Goal: Task Accomplishment & Management: Use online tool/utility

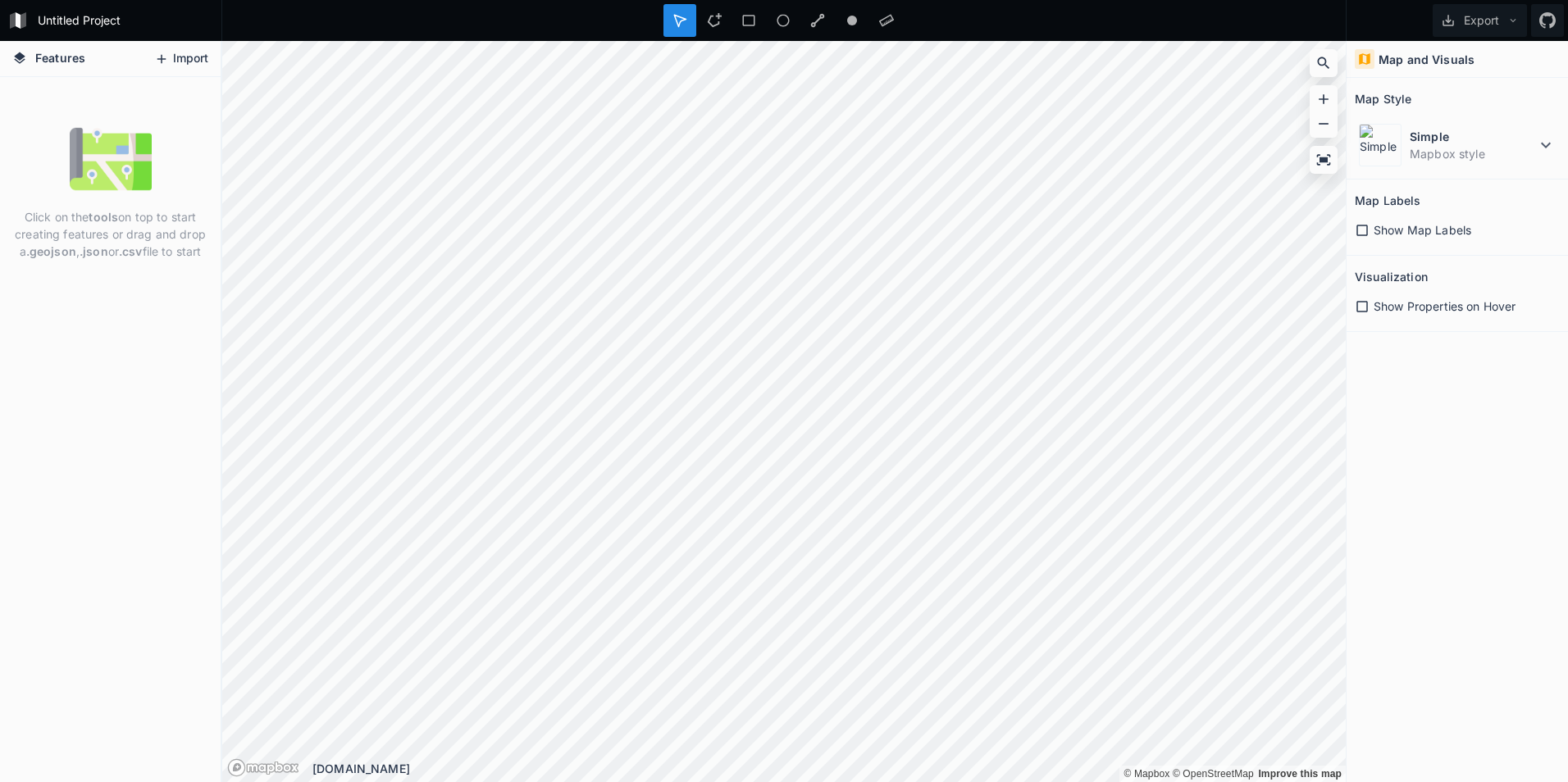
click at [162, 57] on icon at bounding box center [162, 59] width 15 height 15
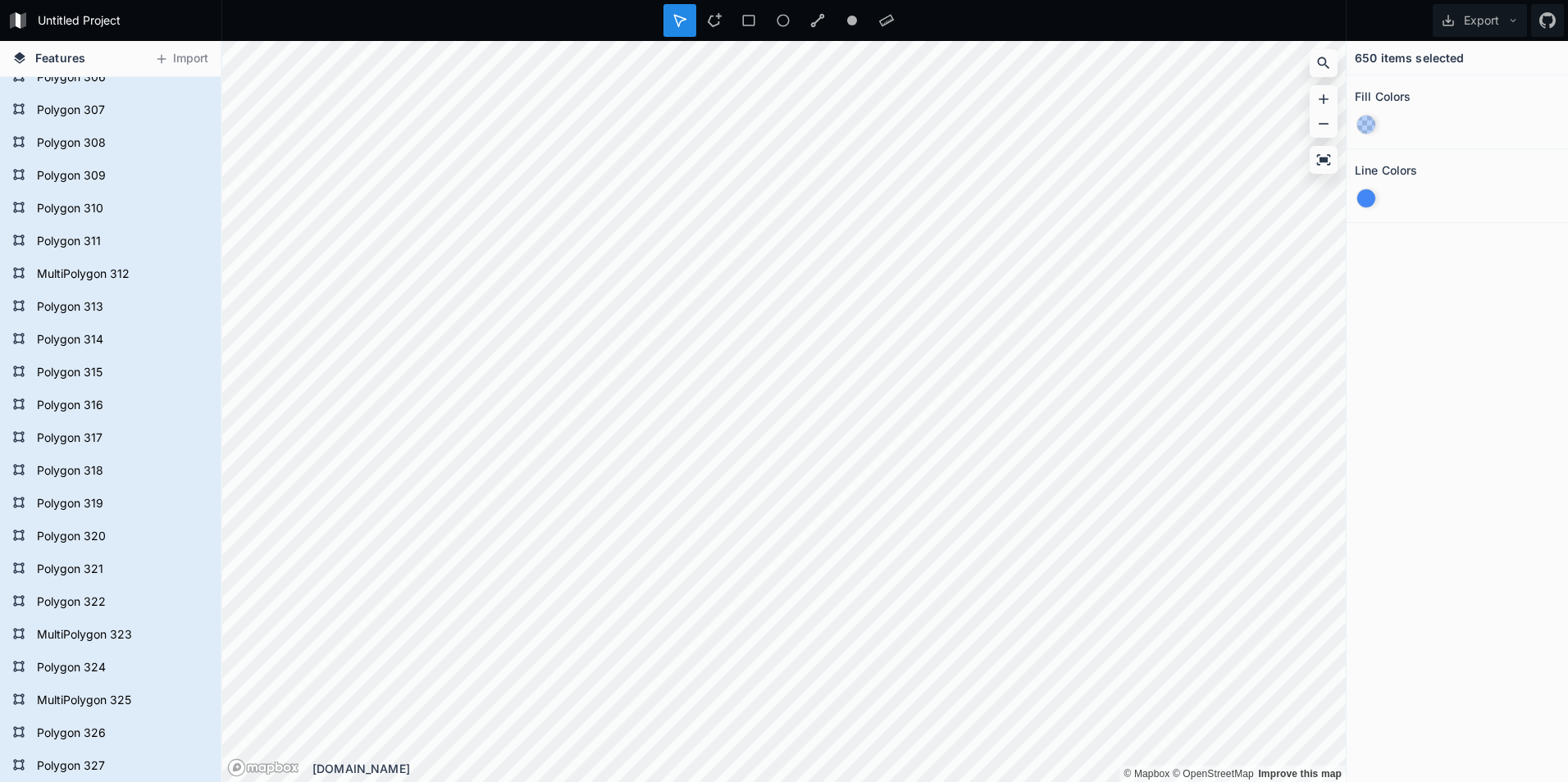
scroll to position [10074, 0]
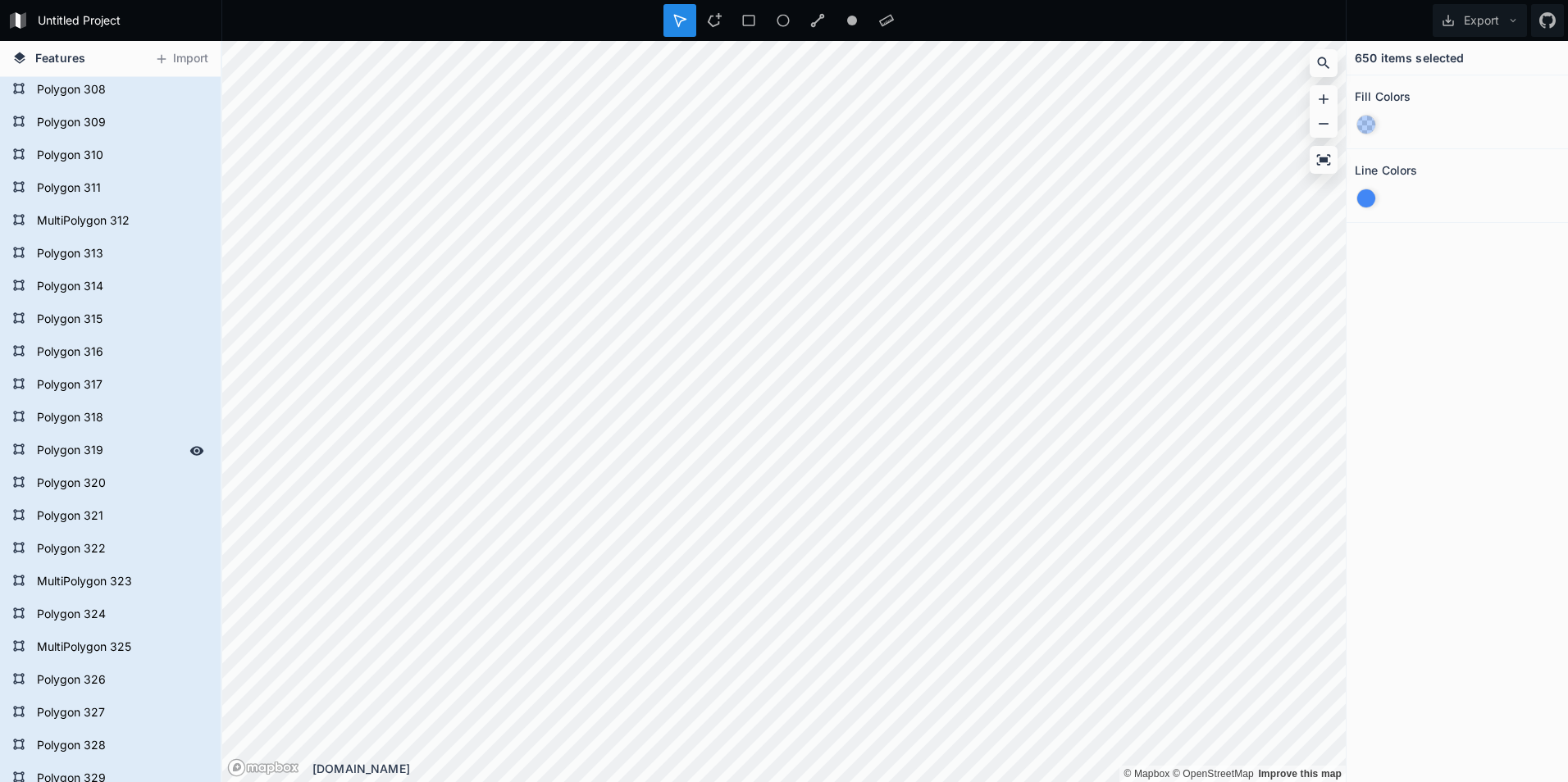
click at [84, 445] on form "Polygon 319" at bounding box center [108, 451] width 153 height 25
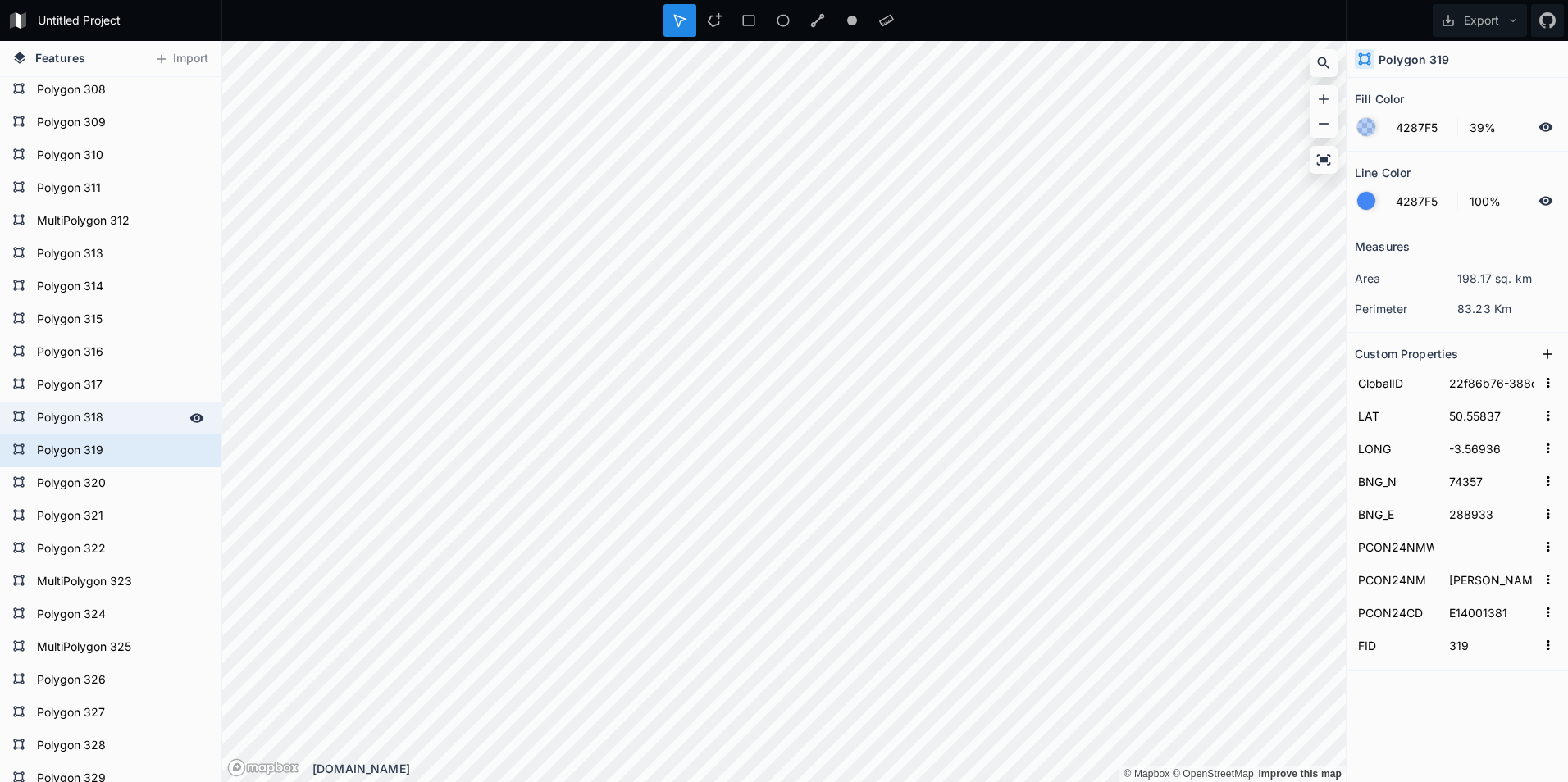
click at [86, 427] on form "Polygon 318" at bounding box center [108, 418] width 153 height 25
type input "34f8a34d-f50f-4d59-9b6d-b8851b20006c"
type input "53.02921"
type input "-2.29326"
type input "348031"
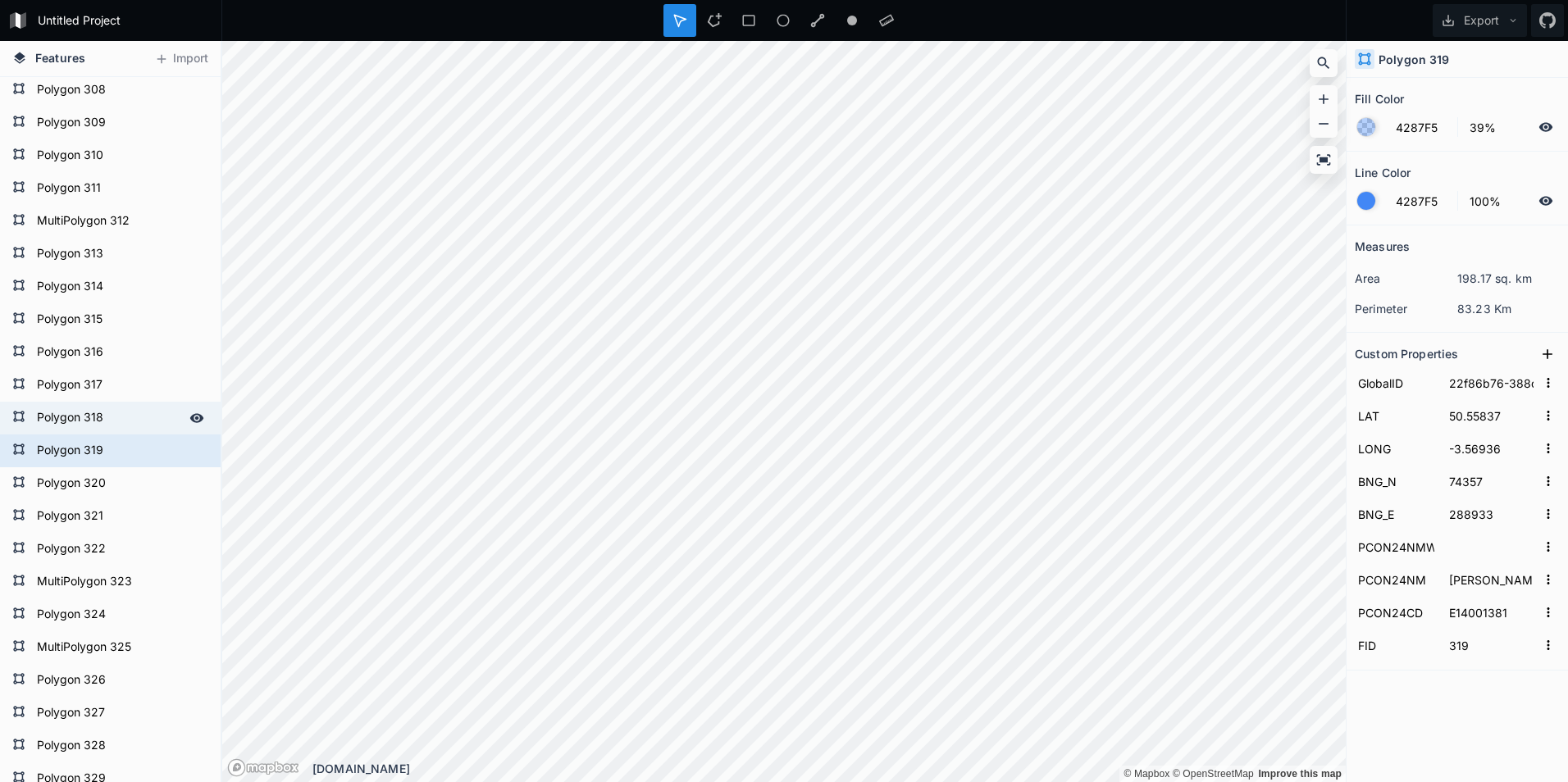
type input "380429"
type input "Newcastle-under-Lyme"
type input "E14001380"
type input "318"
click at [86, 383] on form "Polygon 317" at bounding box center [108, 386] width 153 height 25
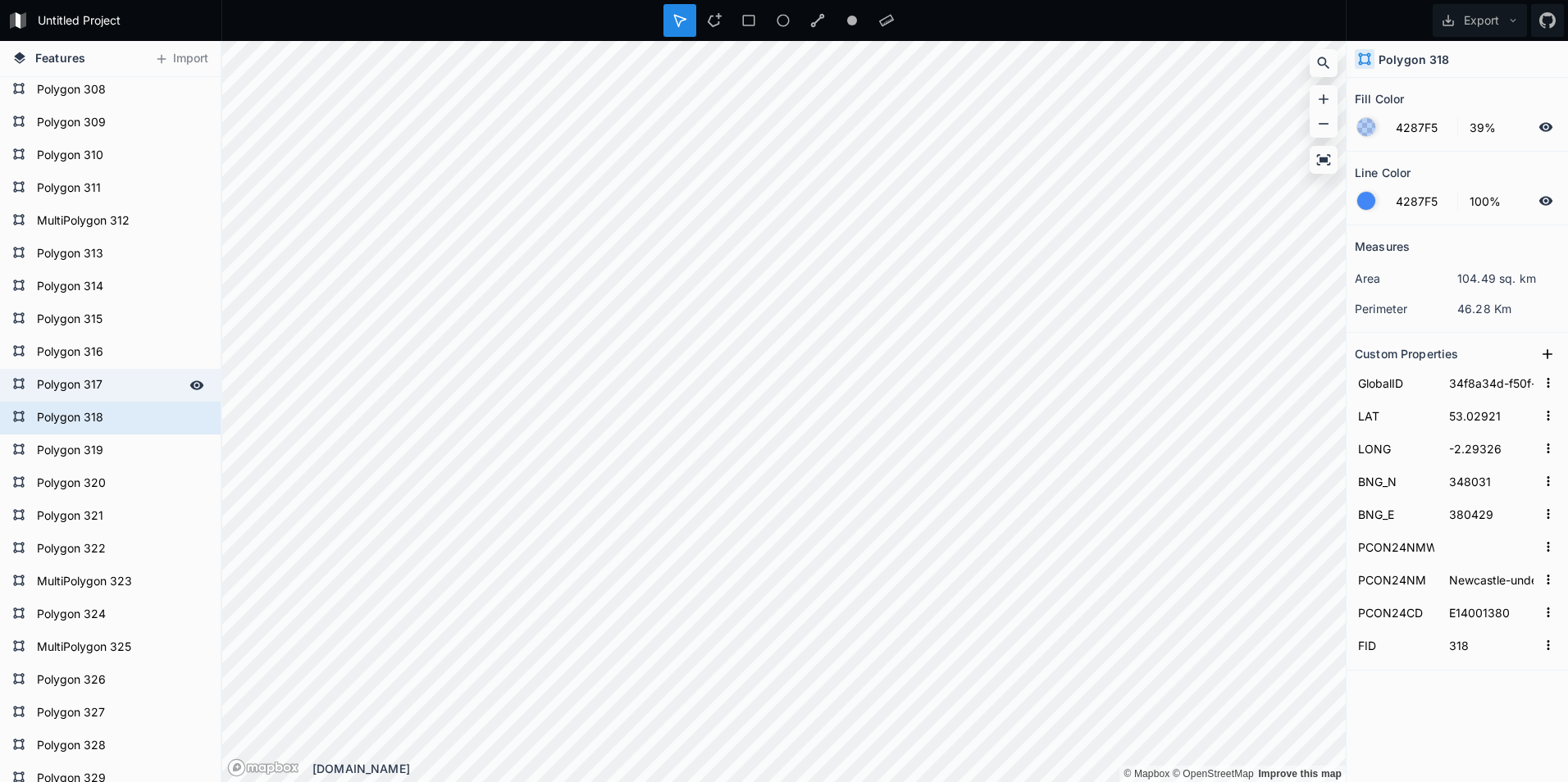
type input "9efcf63b-22ca-46ab-afc8-146111dac303"
type input "55.01013"
type input "-1.61929"
type input "568463"
type input "424447"
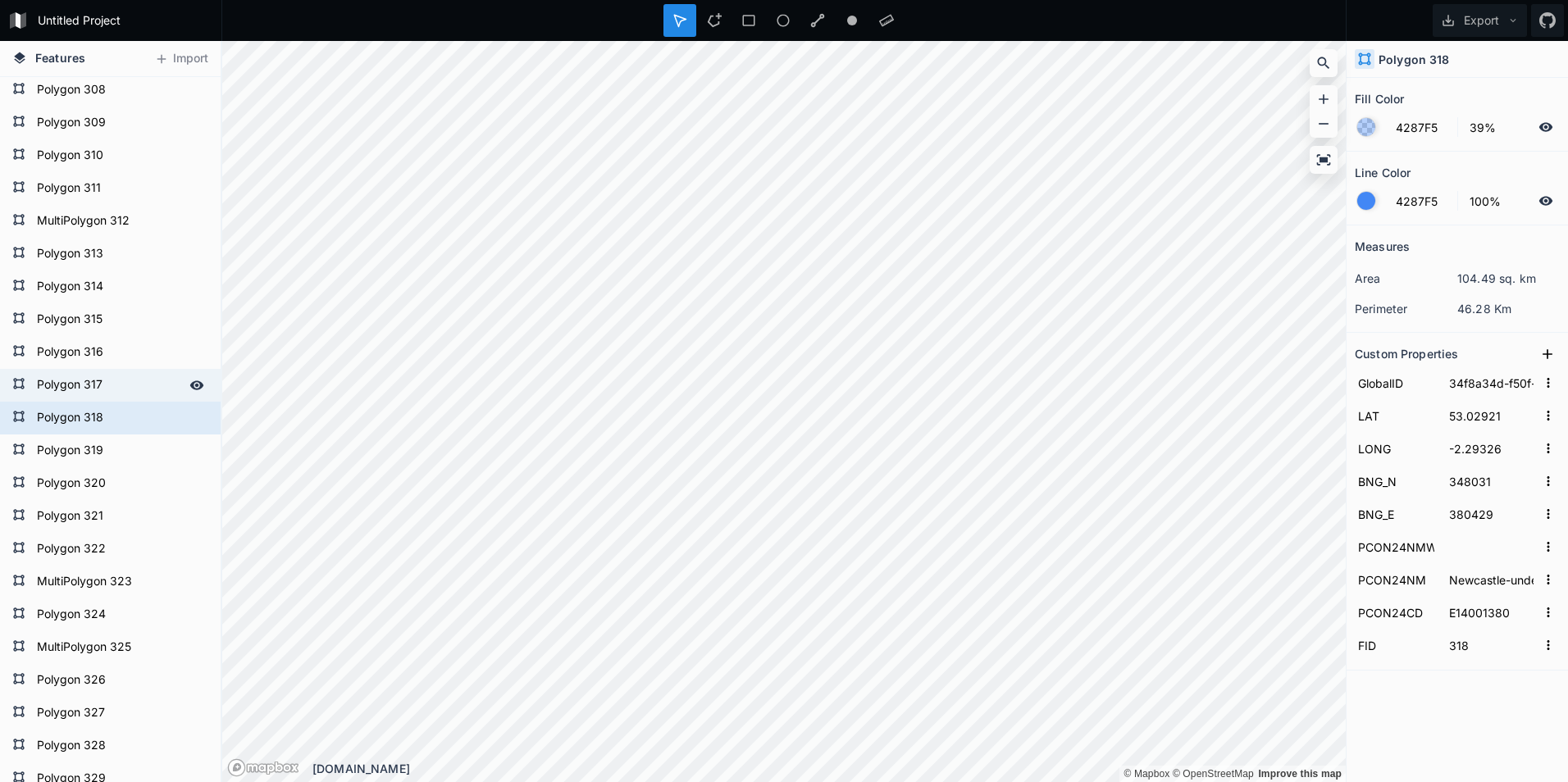
type input "[GEOGRAPHIC_DATA]"
type input "E14001379"
type input "317"
click at [91, 354] on form "Polygon 316" at bounding box center [108, 353] width 153 height 25
type input "0ba596a0-1ea3-4d94-9ae8-2211334b5457"
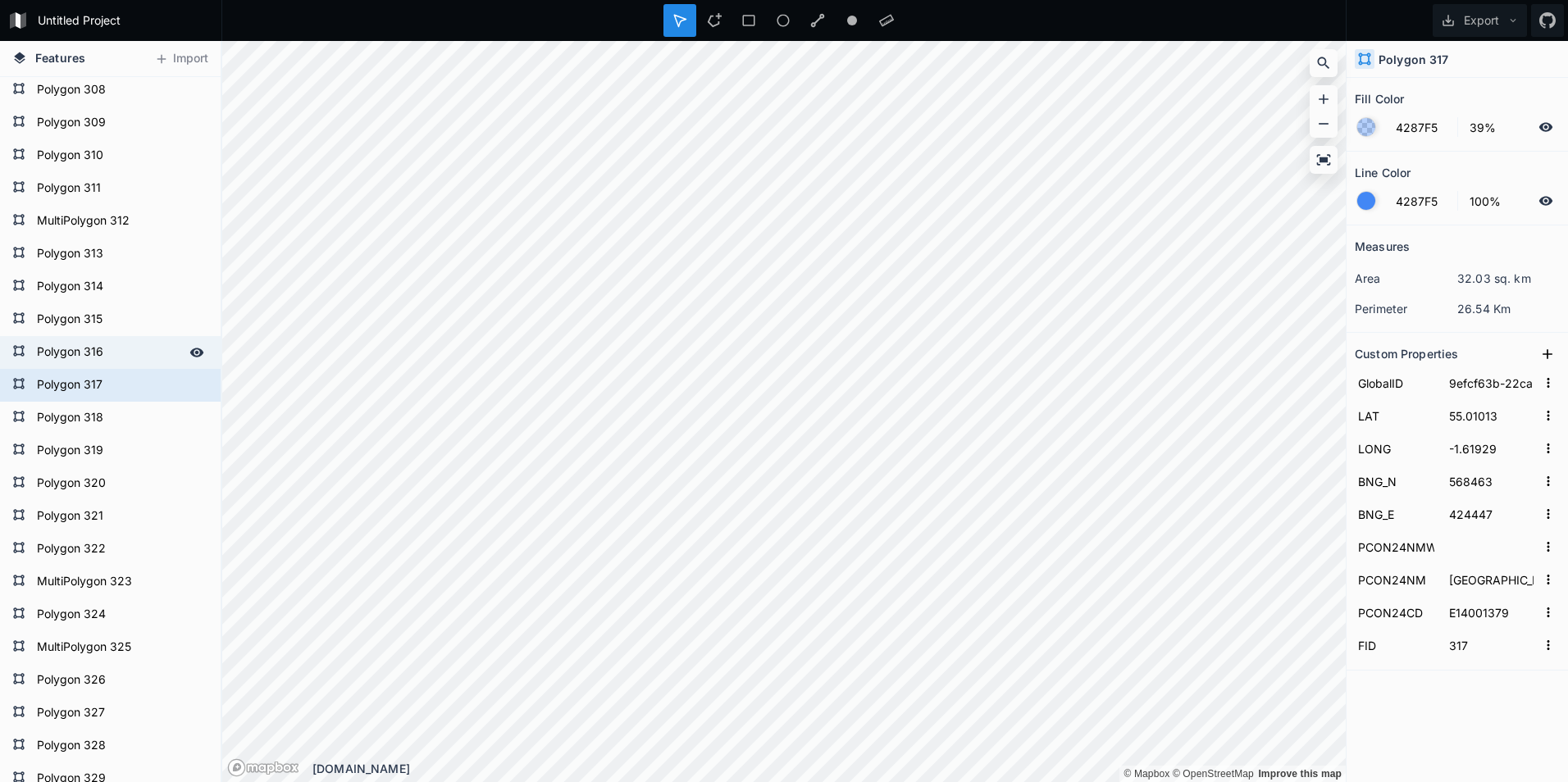
type input "54.98885"
type input "-1.54399"
type input "566123"
type input "429278"
type input "[GEOGRAPHIC_DATA] and [GEOGRAPHIC_DATA]"
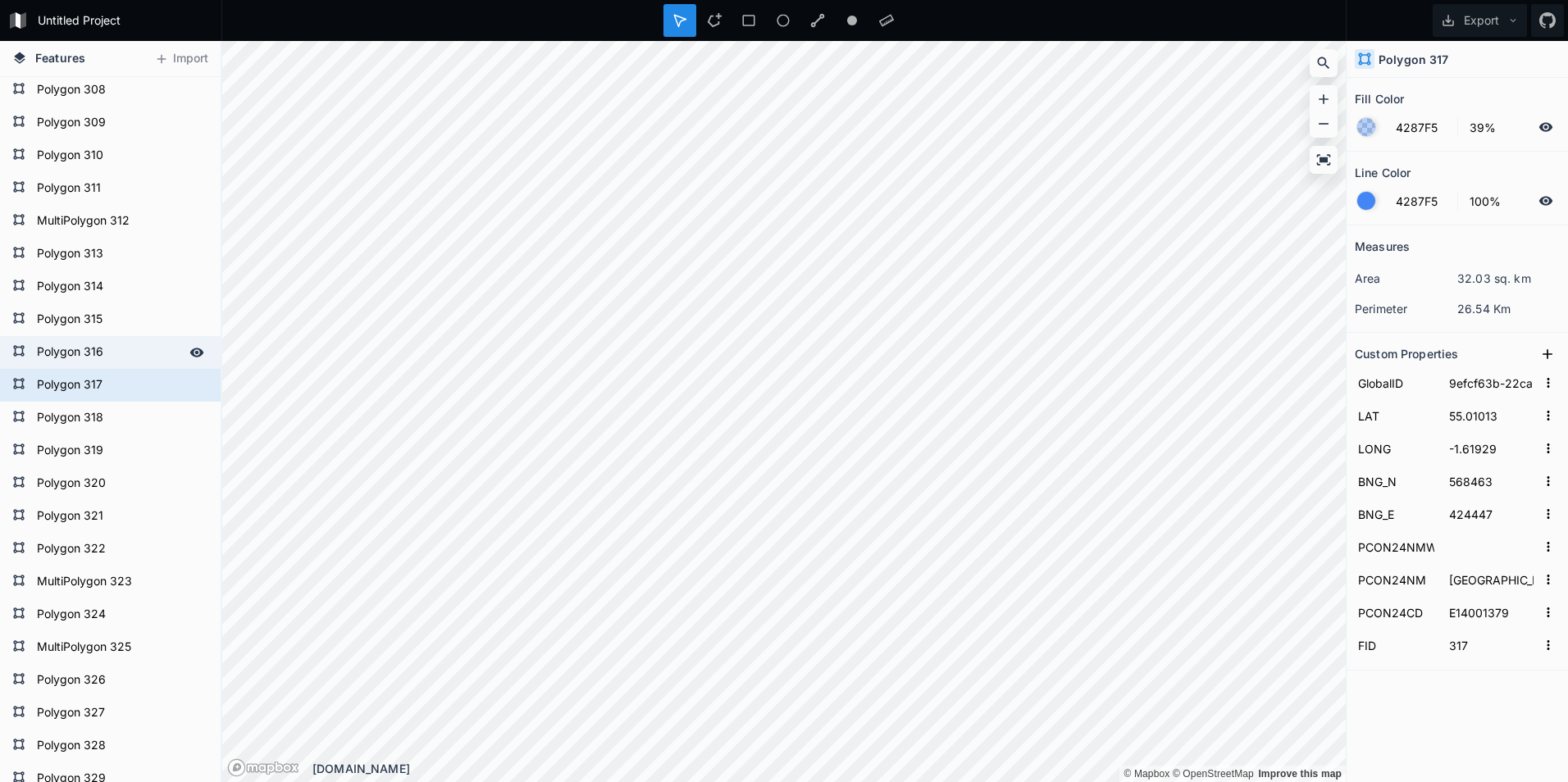
type input "E14001378"
type input "316"
click at [112, 315] on form "Polygon 315" at bounding box center [108, 320] width 153 height 25
type input "46425b75-a89c-4af1-a618-a9652053dbde"
type input "54.98582"
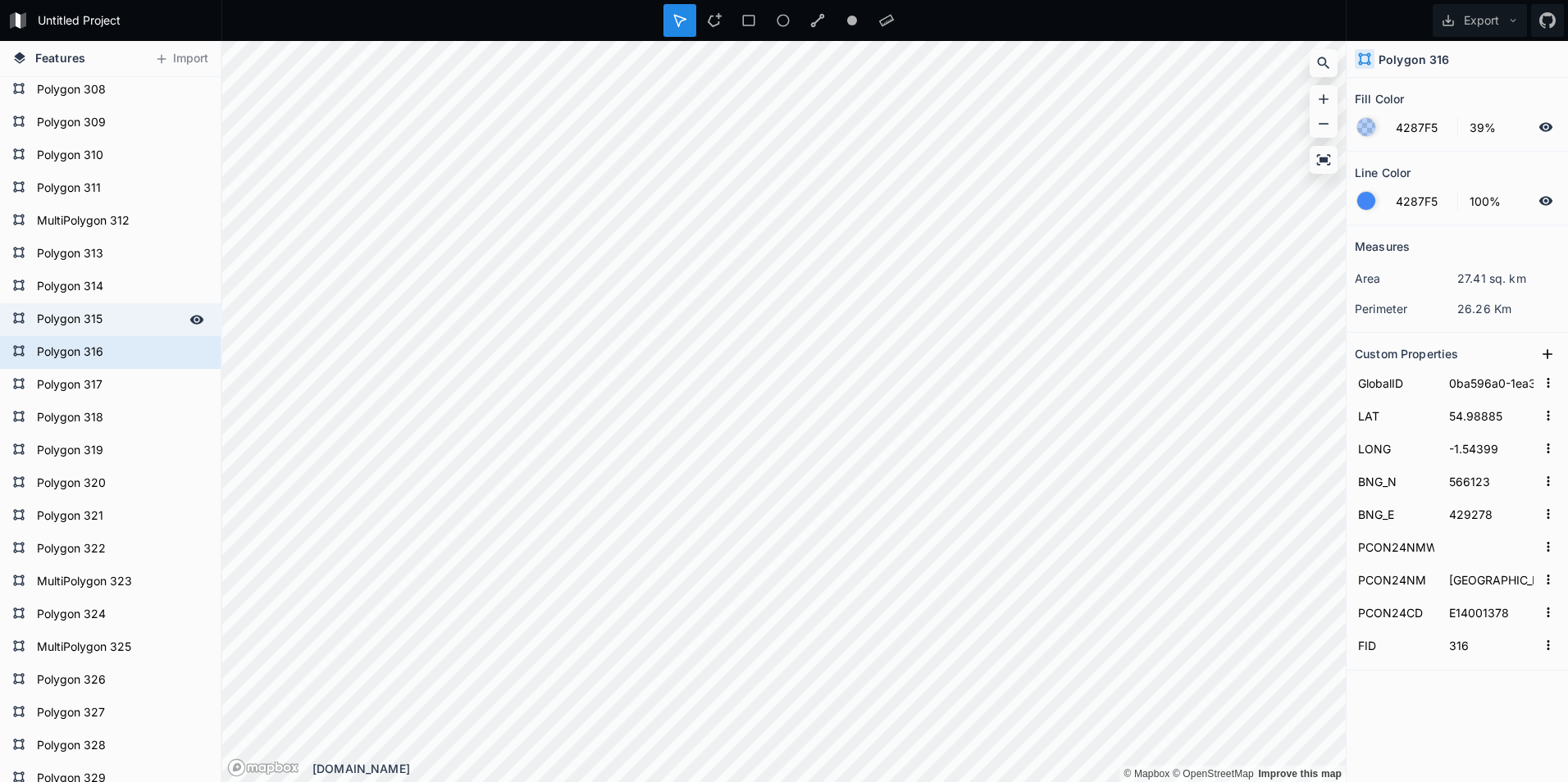
type input "-1.67522"
type input "565739"
type input "420882"
type input "[GEOGRAPHIC_DATA] and [GEOGRAPHIC_DATA]"
type input "E14001377"
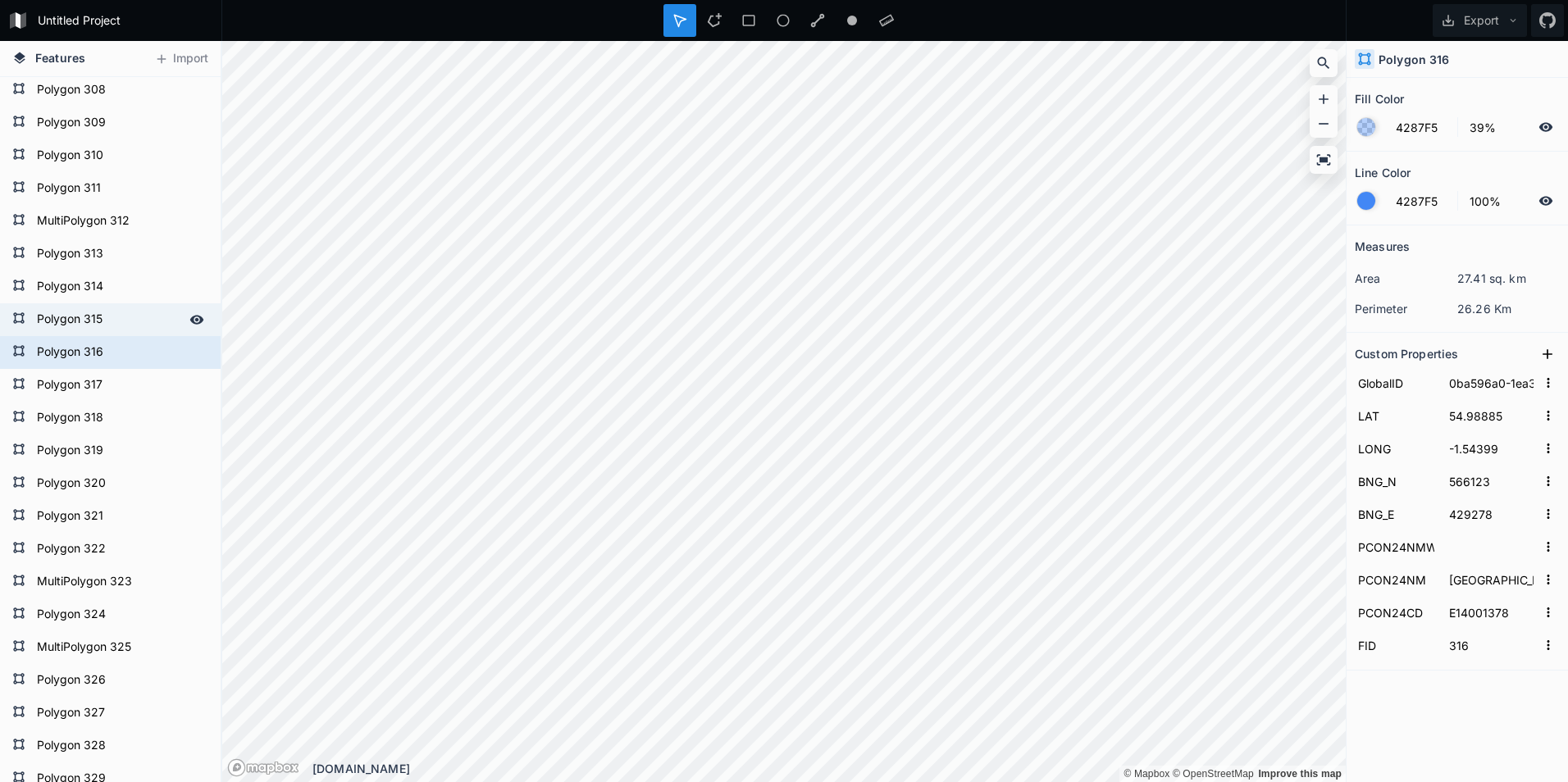
type input "315"
click at [120, 291] on form "Polygon 314" at bounding box center [108, 287] width 153 height 25
type input "5d192482-9900-4c04-848a-af390ec00918"
type input "51.4568"
type input "-1.39825"
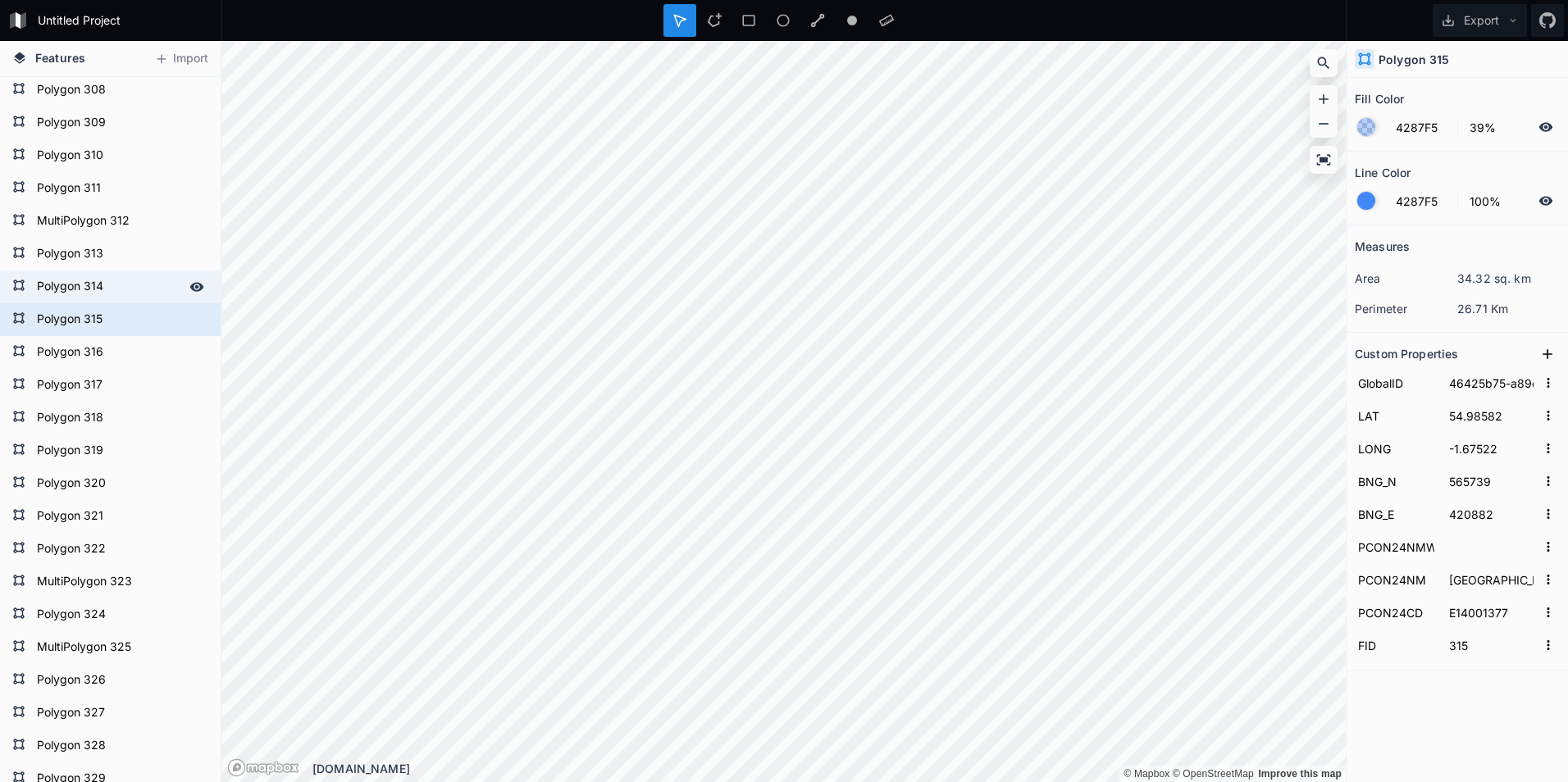
type input "173263"
type input "441905"
type input "[GEOGRAPHIC_DATA]"
type input "E14001376"
type input "314"
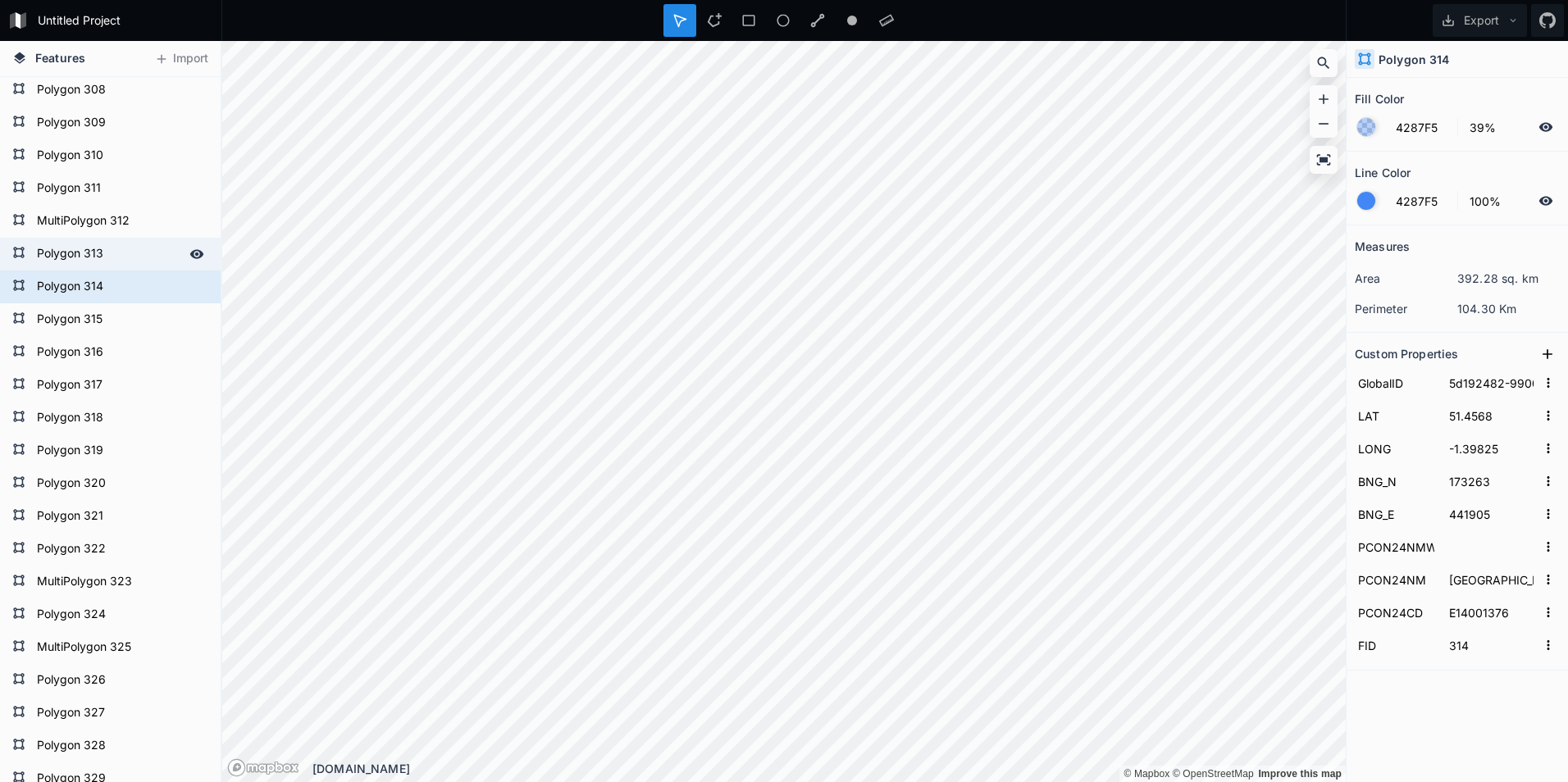
click at [129, 265] on form "Polygon 313" at bounding box center [108, 255] width 153 height 25
type input "c90115ed-48aa-49d8-891b-17eefbb9f46d"
type input "53.14381"
type input "-0.85951"
type input "361346"
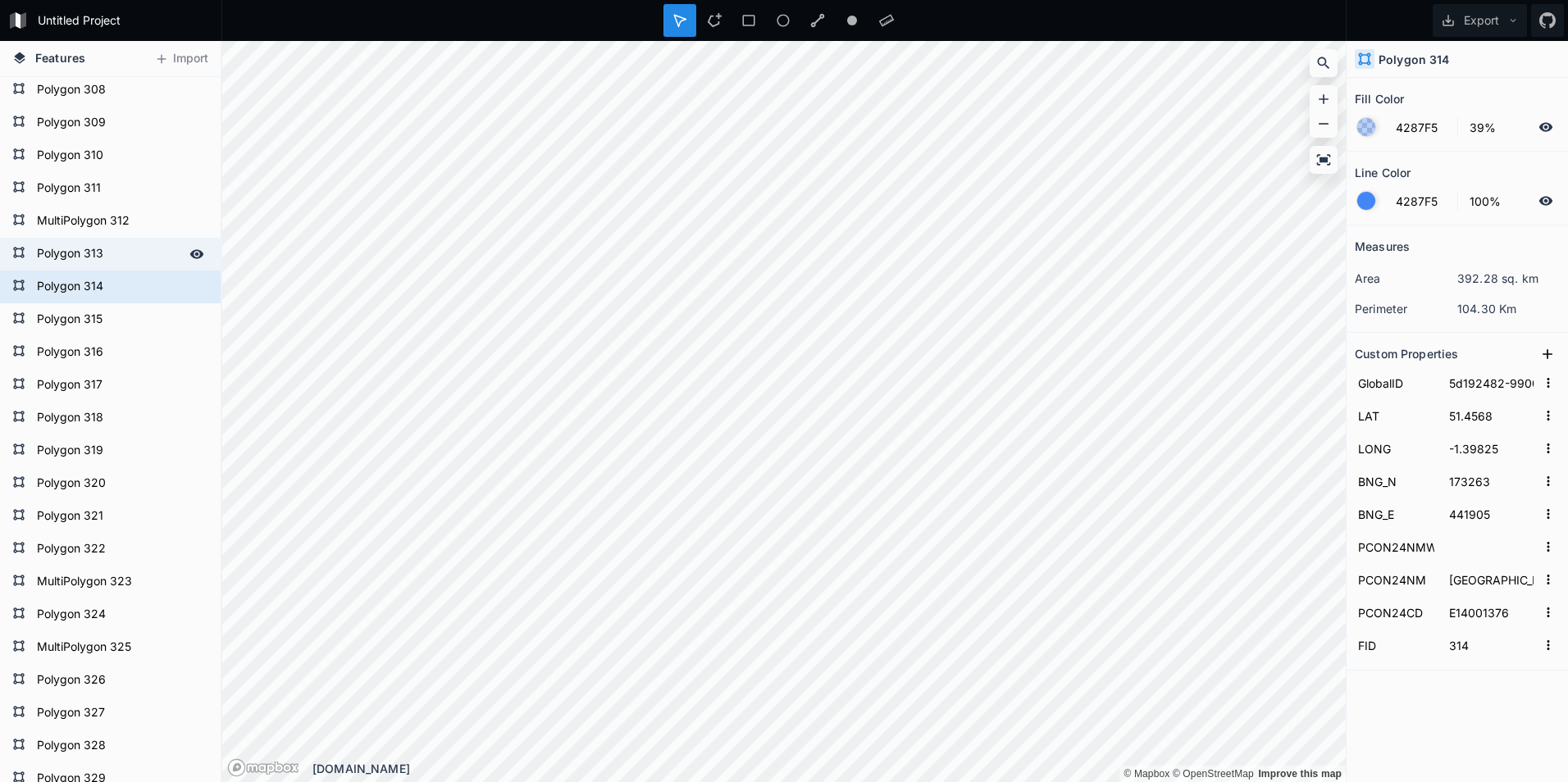
type input "476382"
type input "[GEOGRAPHIC_DATA]"
type input "E14001375"
type input "313"
